Goal: Information Seeking & Learning: Learn about a topic

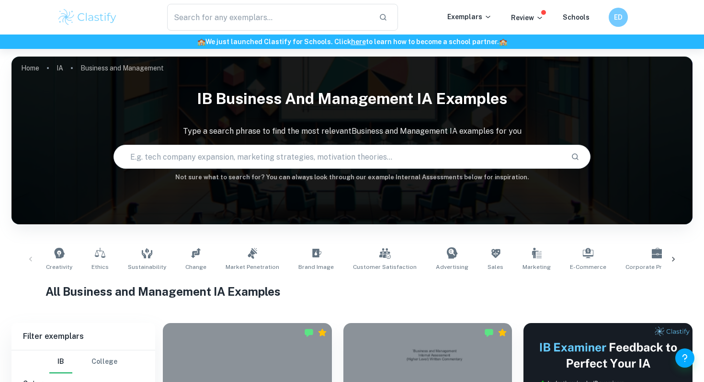
click at [127, 68] on p "Business and Management" at bounding box center [122, 68] width 83 height 11
click at [56, 68] on ol "Home IA Business and Management" at bounding box center [92, 67] width 143 height 13
click at [63, 68] on link "IA" at bounding box center [60, 67] width 7 height 13
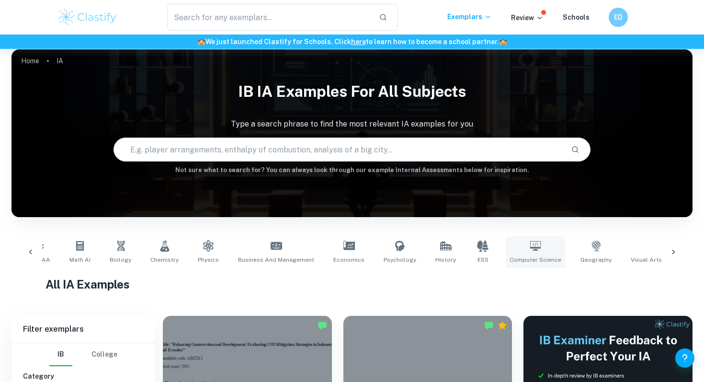
scroll to position [0, 23]
click at [589, 247] on icon at bounding box center [593, 246] width 9 height 11
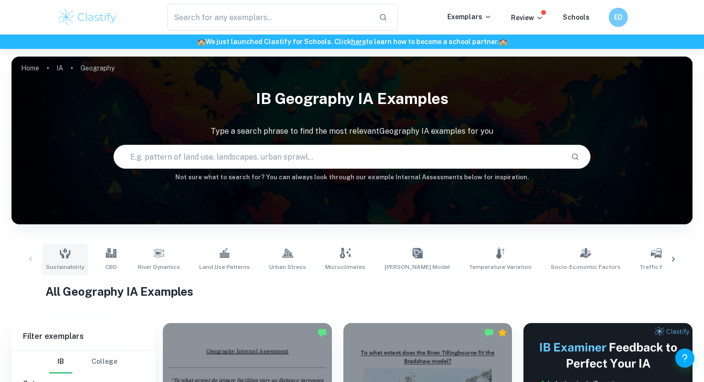
click at [58, 259] on link "Sustainability" at bounding box center [65, 259] width 46 height 32
type input "Sustainability"
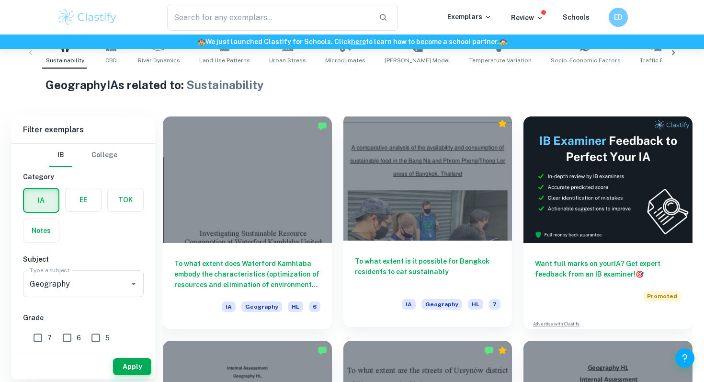
scroll to position [208, 0]
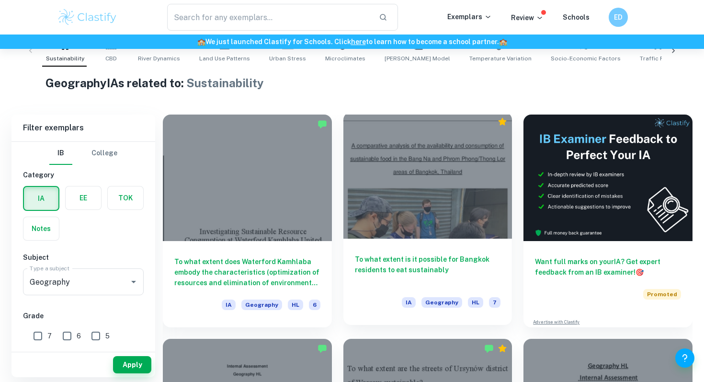
click at [429, 270] on h6 "To what extent is it possible for Bangkok residents to eat sustainably" at bounding box center [428, 270] width 146 height 32
click at [434, 261] on h6 "To what extent is it possible for Bangkok residents to eat sustainably" at bounding box center [428, 270] width 146 height 32
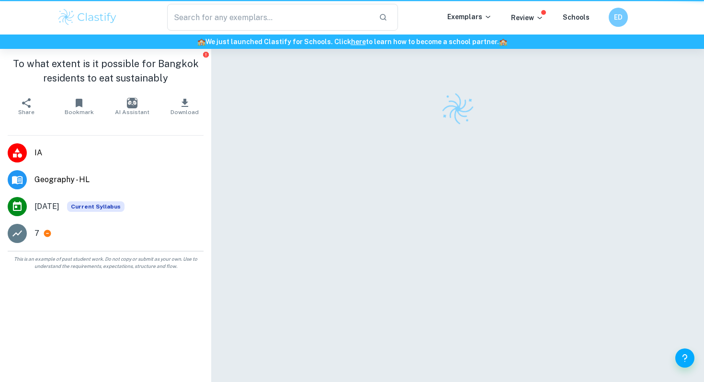
click at [417, 265] on div at bounding box center [458, 228] width 423 height 359
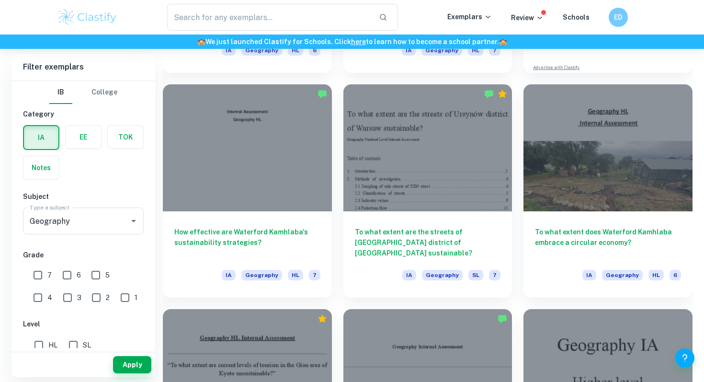
scroll to position [462, 0]
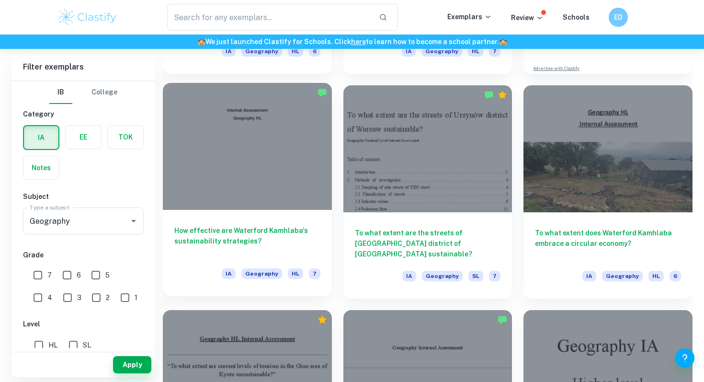
click at [225, 232] on h6 "How effective are Waterford Kamhlaba's sustainability strategies?" at bounding box center [247, 241] width 146 height 32
